Goal: Find specific page/section: Find specific page/section

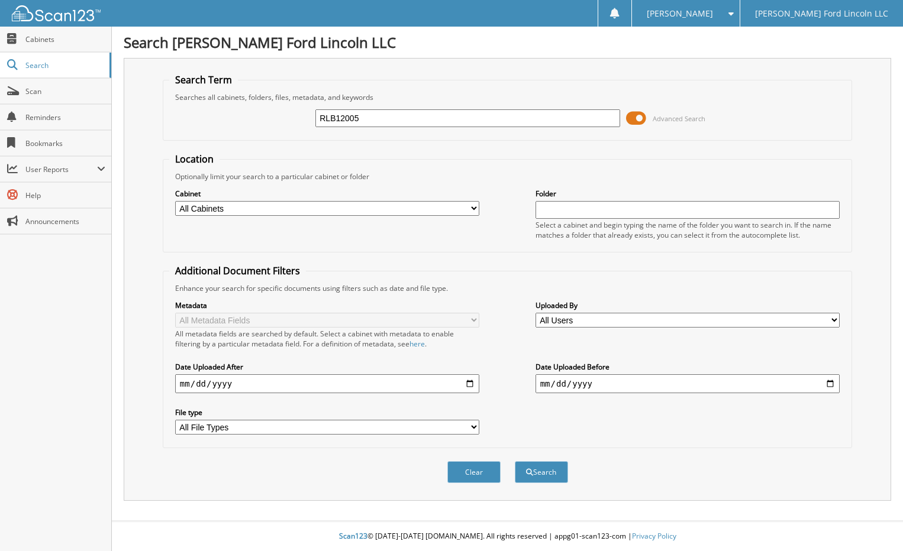
type input "RLB12005"
click at [515, 462] on button "Search" at bounding box center [541, 473] width 53 height 22
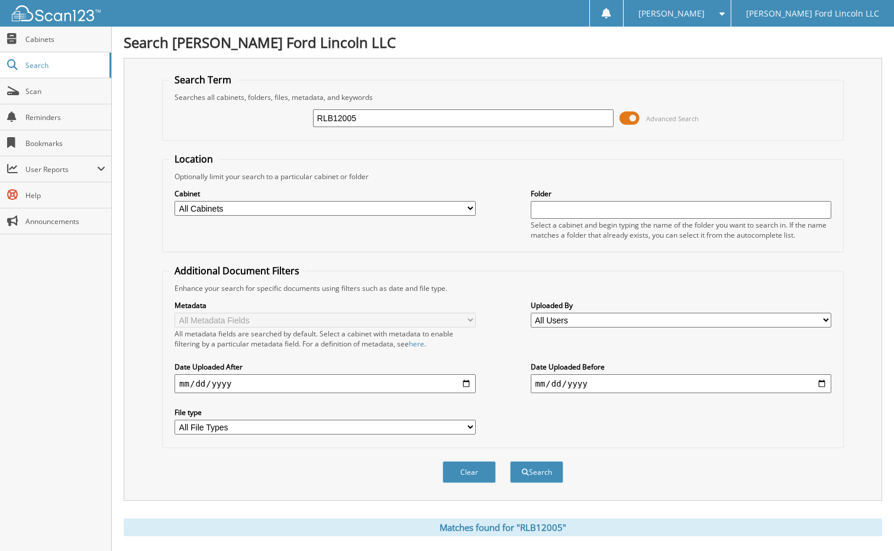
drag, startPoint x: 371, startPoint y: 118, endPoint x: 283, endPoint y: 122, distance: 88.2
click at [286, 121] on div "RLB12005 Advanced Search" at bounding box center [503, 118] width 669 height 32
click at [467, 208] on select "All Cabinets CAR DEALS F&I Compliance Needs Filing" at bounding box center [325, 208] width 301 height 15
select select "21105"
click at [175, 201] on select "All Cabinets CAR DEALS F&I Compliance Needs Filing" at bounding box center [325, 208] width 301 height 15
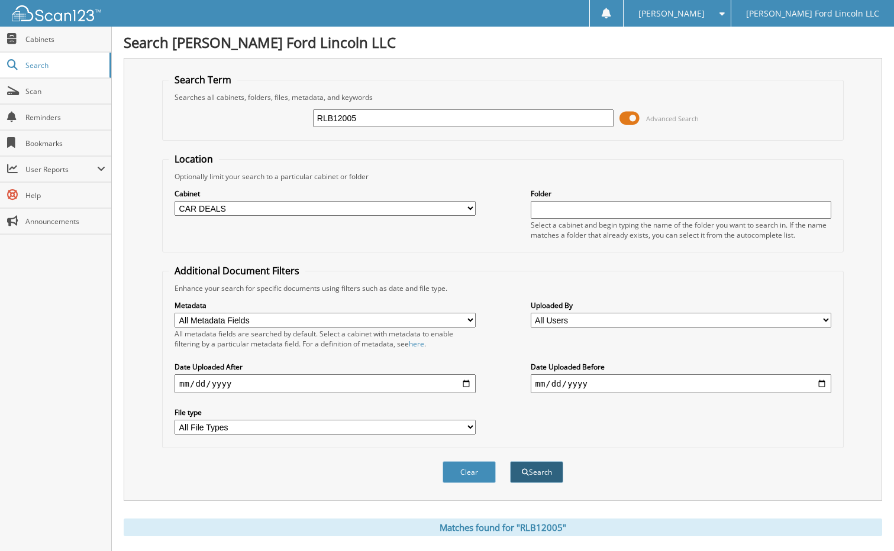
click at [533, 472] on button "Search" at bounding box center [536, 473] width 53 height 22
drag, startPoint x: 349, startPoint y: 121, endPoint x: 261, endPoint y: 125, distance: 88.3
click at [261, 125] on div "RLB12005 Advanced Search" at bounding box center [503, 118] width 669 height 32
paste input "RLB12005"
type input "RLB12005"
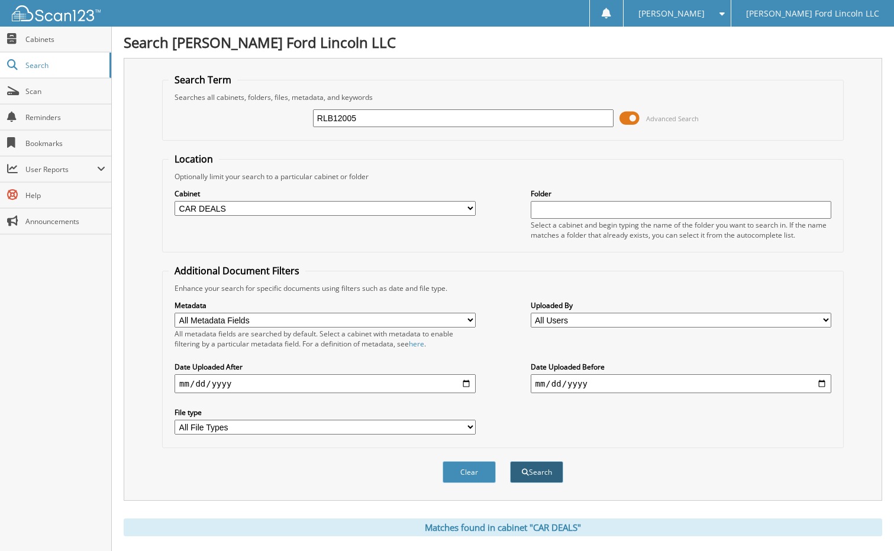
click at [540, 474] on button "Search" at bounding box center [536, 473] width 53 height 22
click at [40, 66] on span "Search" at bounding box center [64, 65] width 78 height 10
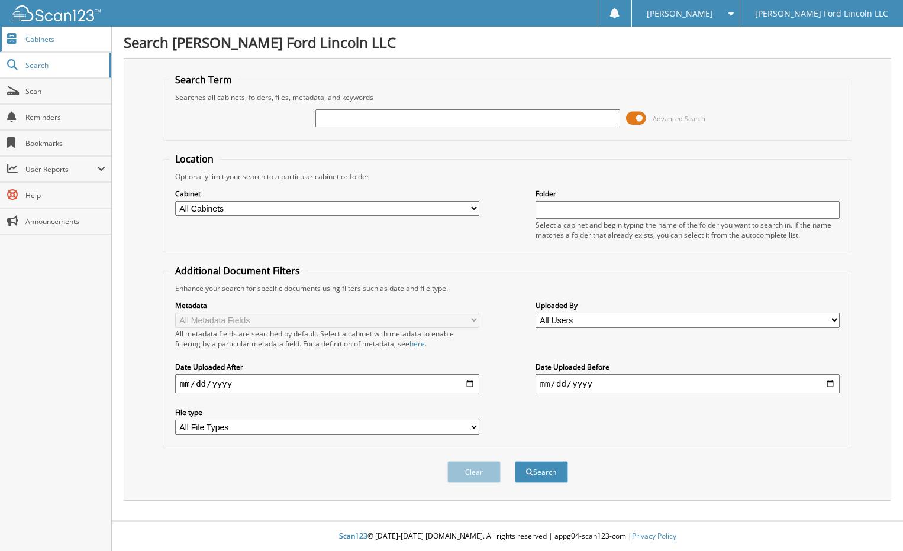
click at [37, 34] on link "Cabinets" at bounding box center [55, 39] width 111 height 25
